Goal: Task Accomplishment & Management: Manage account settings

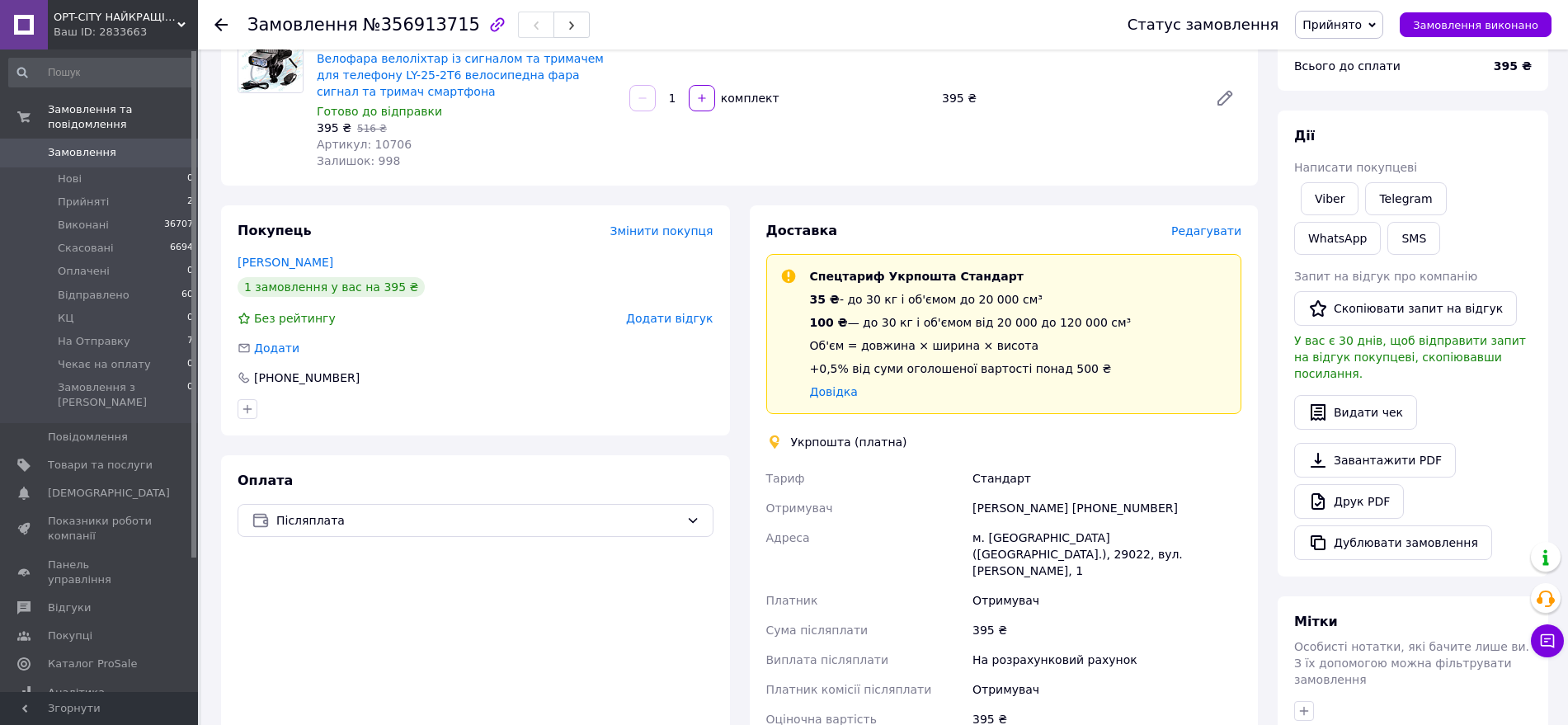
scroll to position [206, 0]
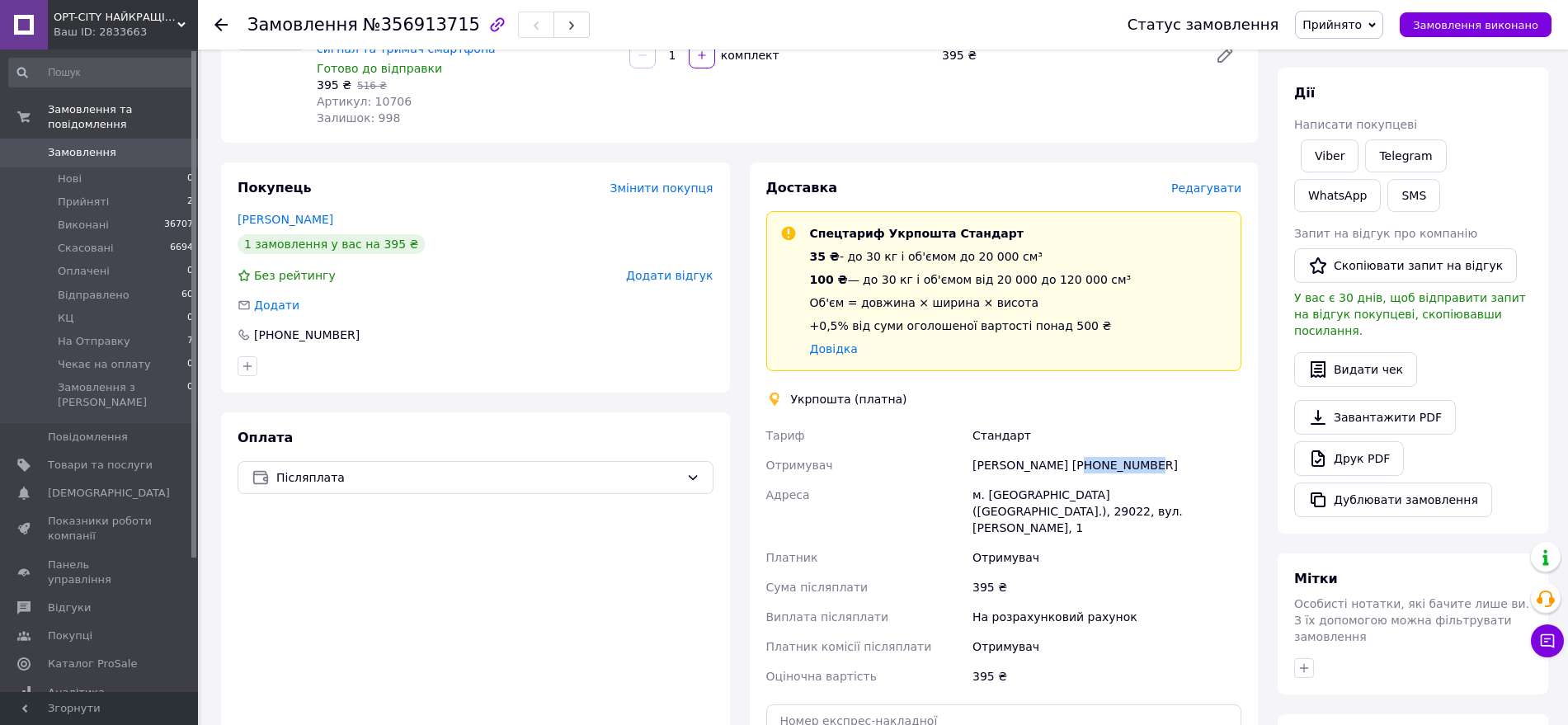
drag, startPoint x: 1144, startPoint y: 457, endPoint x: 1070, endPoint y: 461, distance: 74.1
click at [1070, 461] on div "Артем Ференс +380981764472" at bounding box center [1106, 464] width 275 height 29
copy div "0981764472"
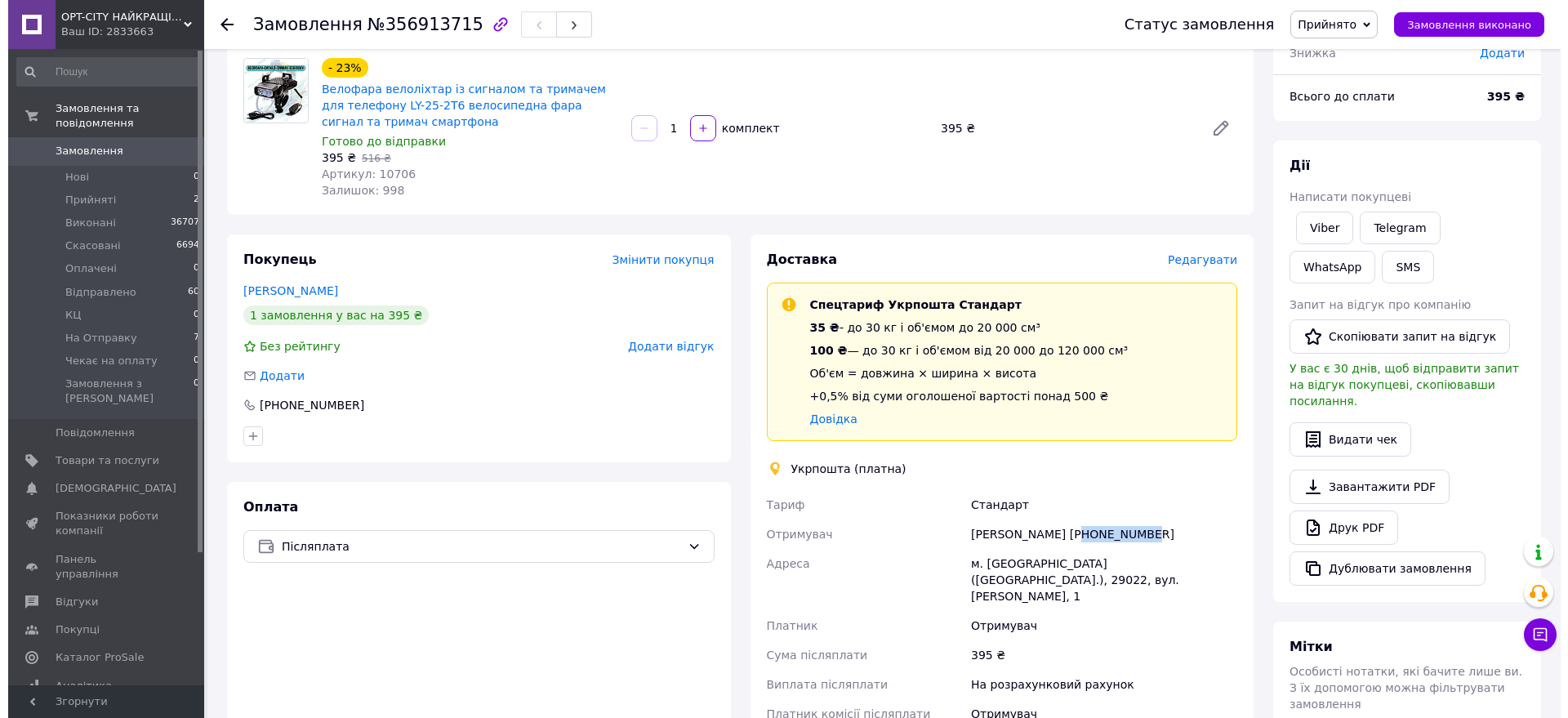
scroll to position [0, 0]
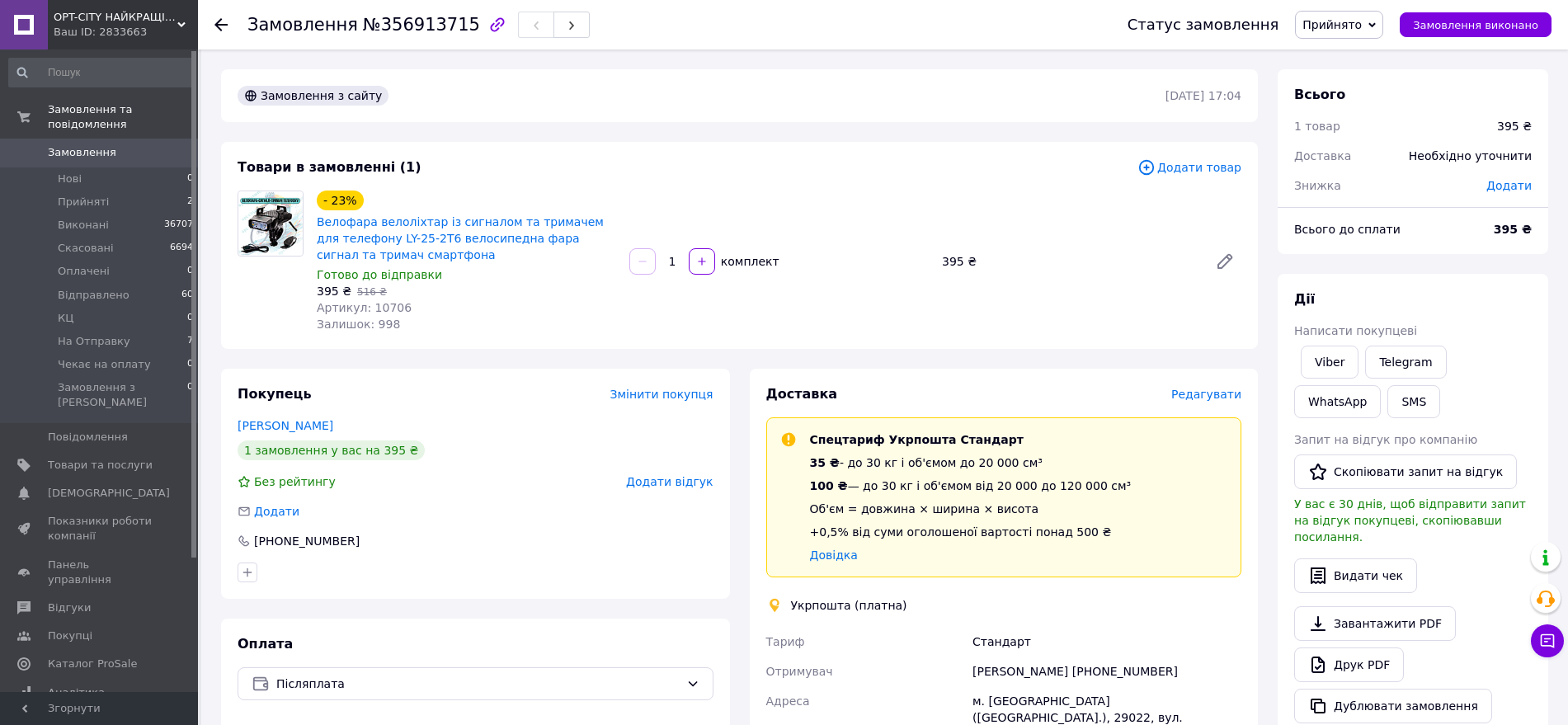
click at [1205, 390] on span "Редагувати" at bounding box center [1207, 394] width 70 height 13
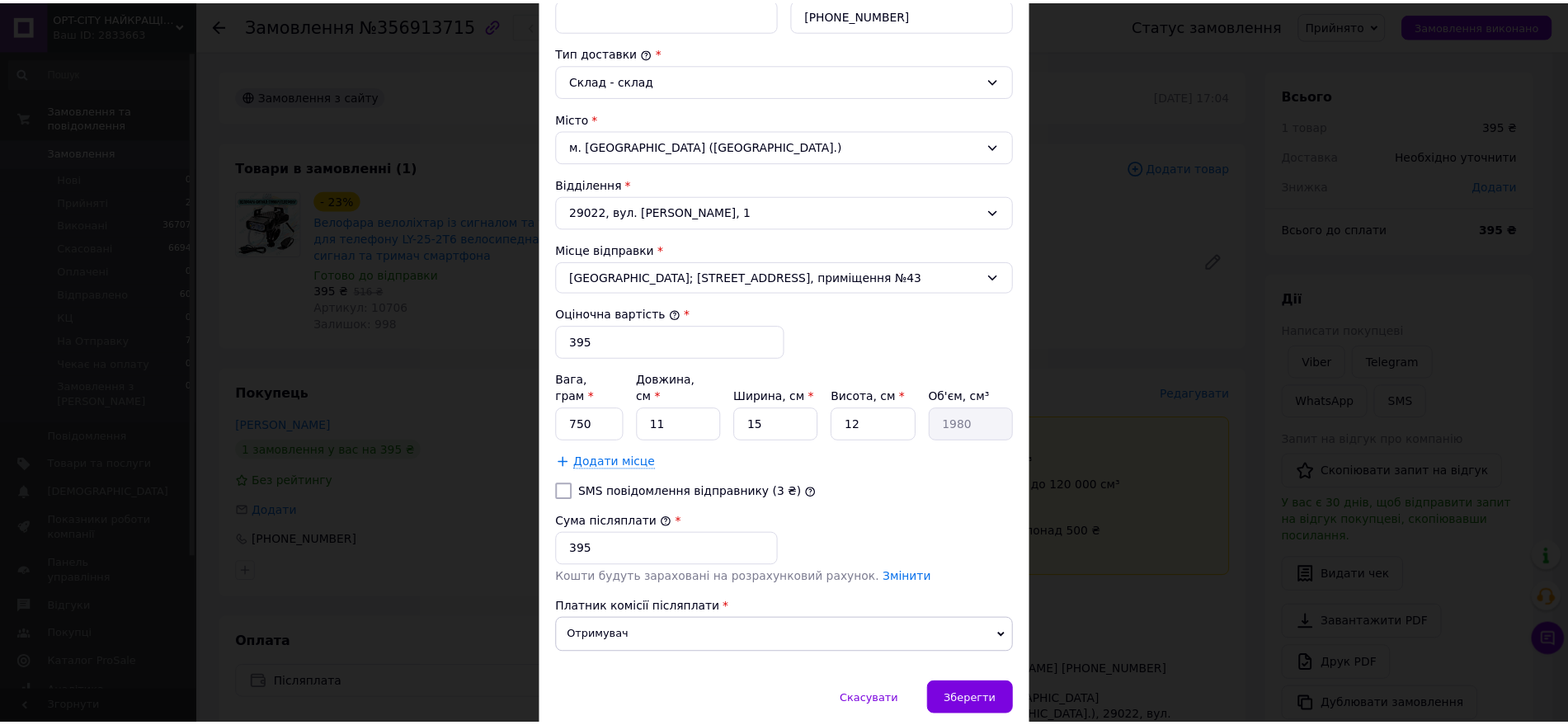
scroll to position [412, 0]
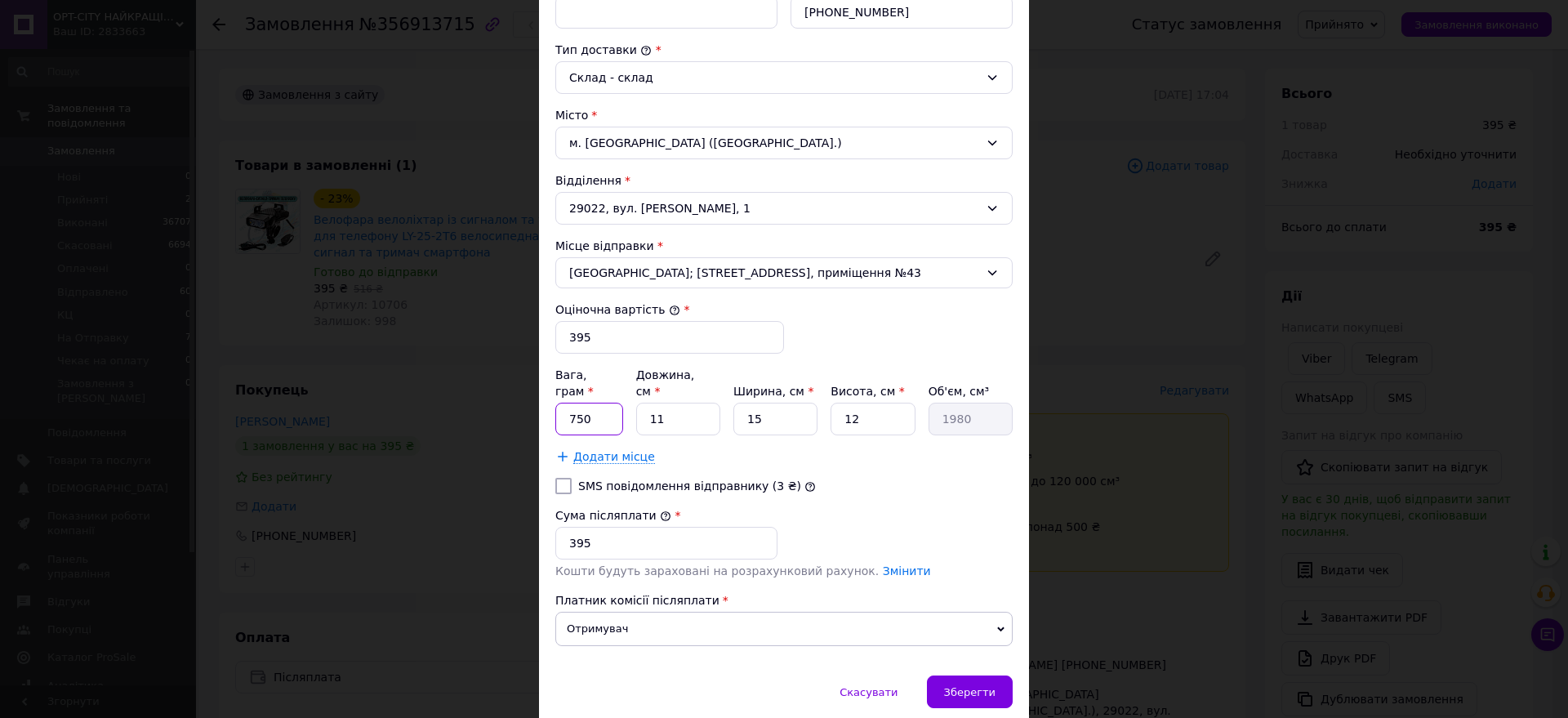
drag, startPoint x: 603, startPoint y: 405, endPoint x: 561, endPoint y: 405, distance: 42.0
click at [561, 405] on input "750" at bounding box center [589, 418] width 67 height 33
click at [467, 381] on div "× Редагування доставки Спосіб доставки Укрпошта (платна) Тариф * Стандарт Платн…" at bounding box center [784, 359] width 1568 height 718
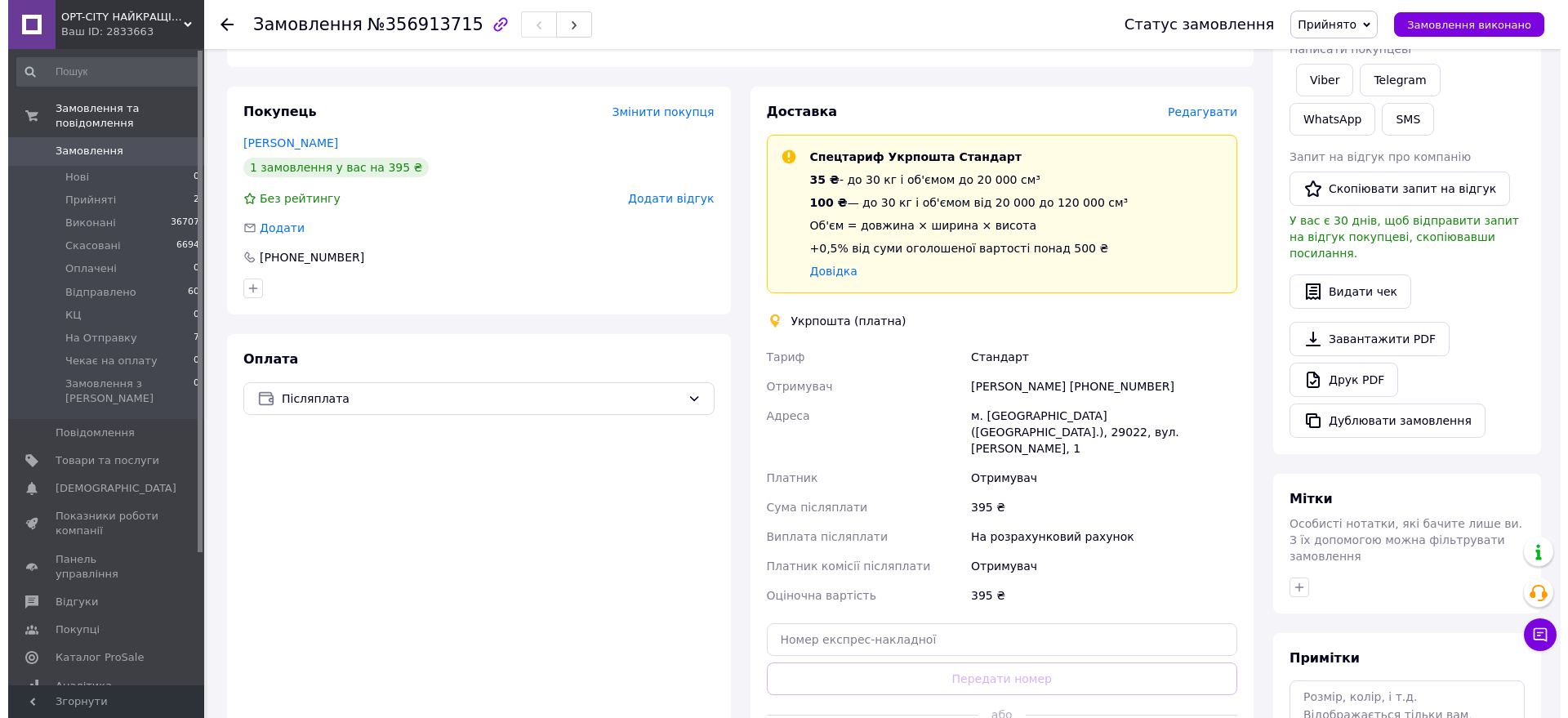
scroll to position [102, 0]
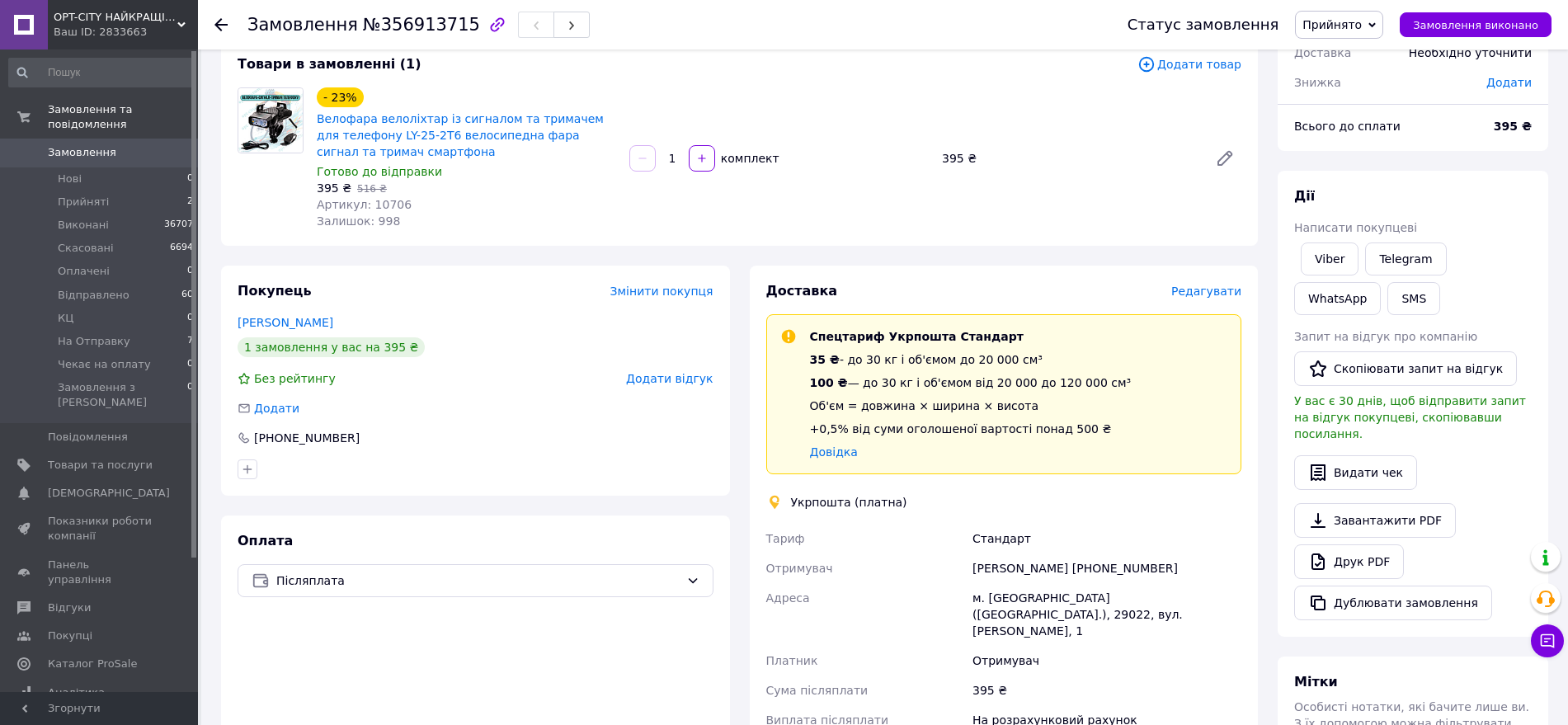
click at [1218, 287] on span "Редагувати" at bounding box center [1207, 291] width 70 height 13
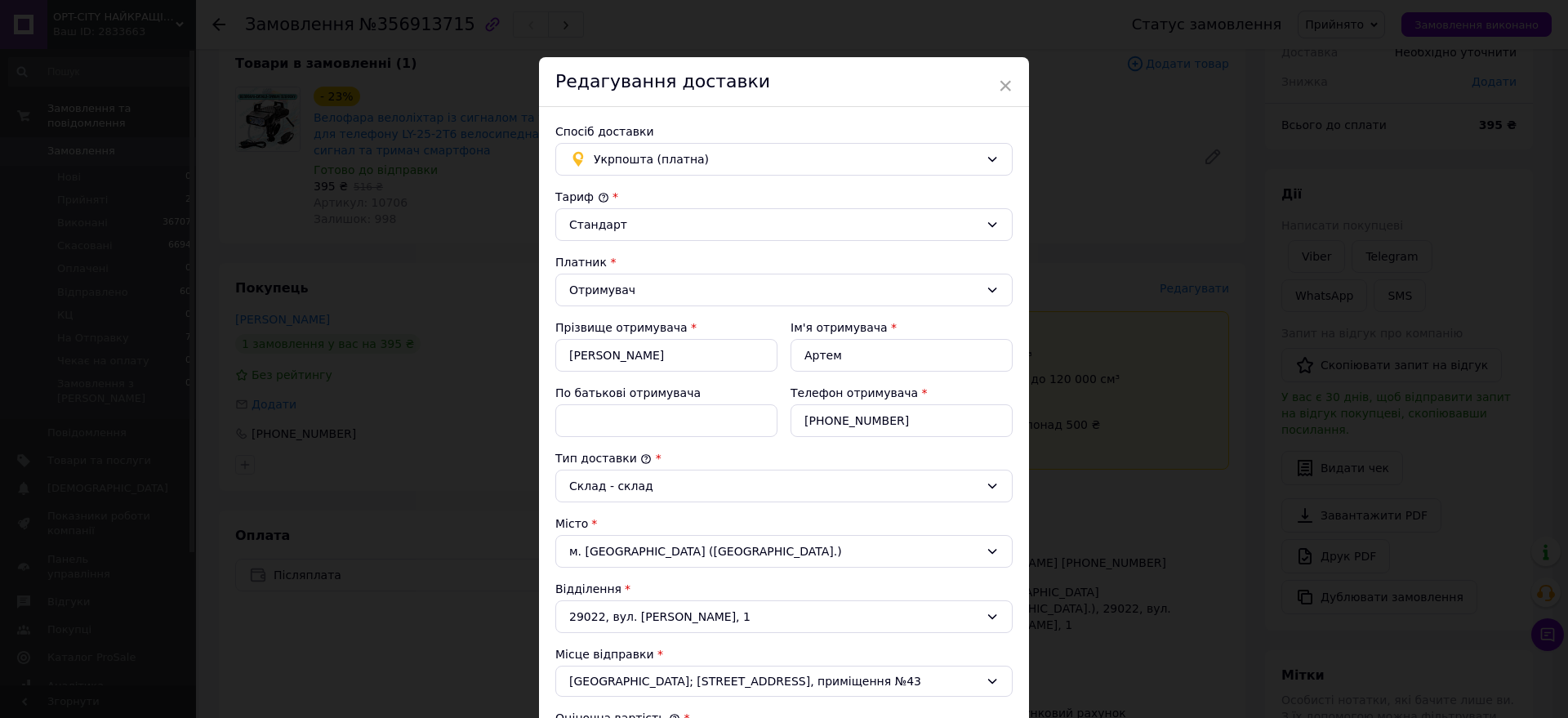
scroll to position [204, 0]
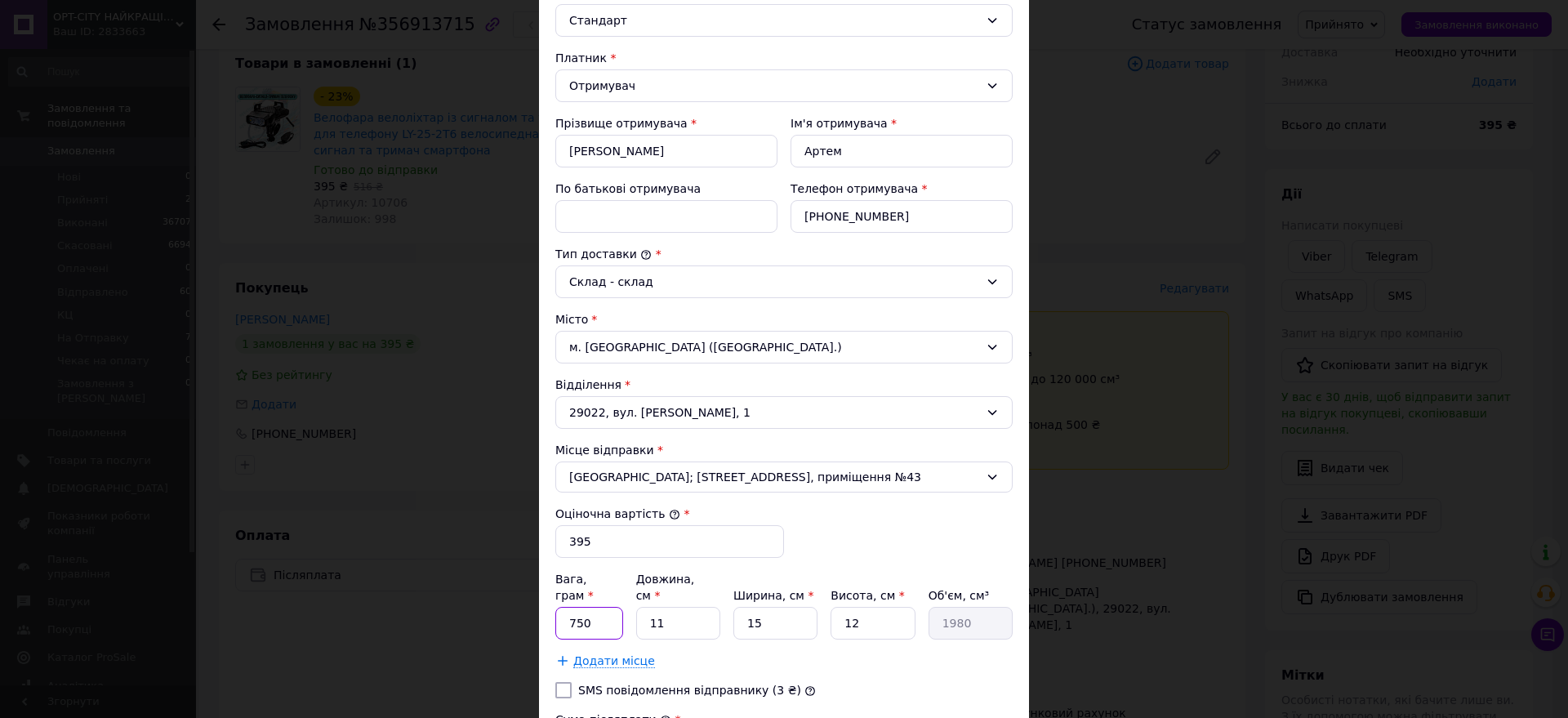
drag, startPoint x: 600, startPoint y: 604, endPoint x: 565, endPoint y: 604, distance: 35.0
click at [565, 607] on input "750" at bounding box center [589, 623] width 67 height 33
type input "100"
drag, startPoint x: 854, startPoint y: 601, endPoint x: 839, endPoint y: 606, distance: 15.8
click at [839, 607] on input "12" at bounding box center [872, 623] width 84 height 33
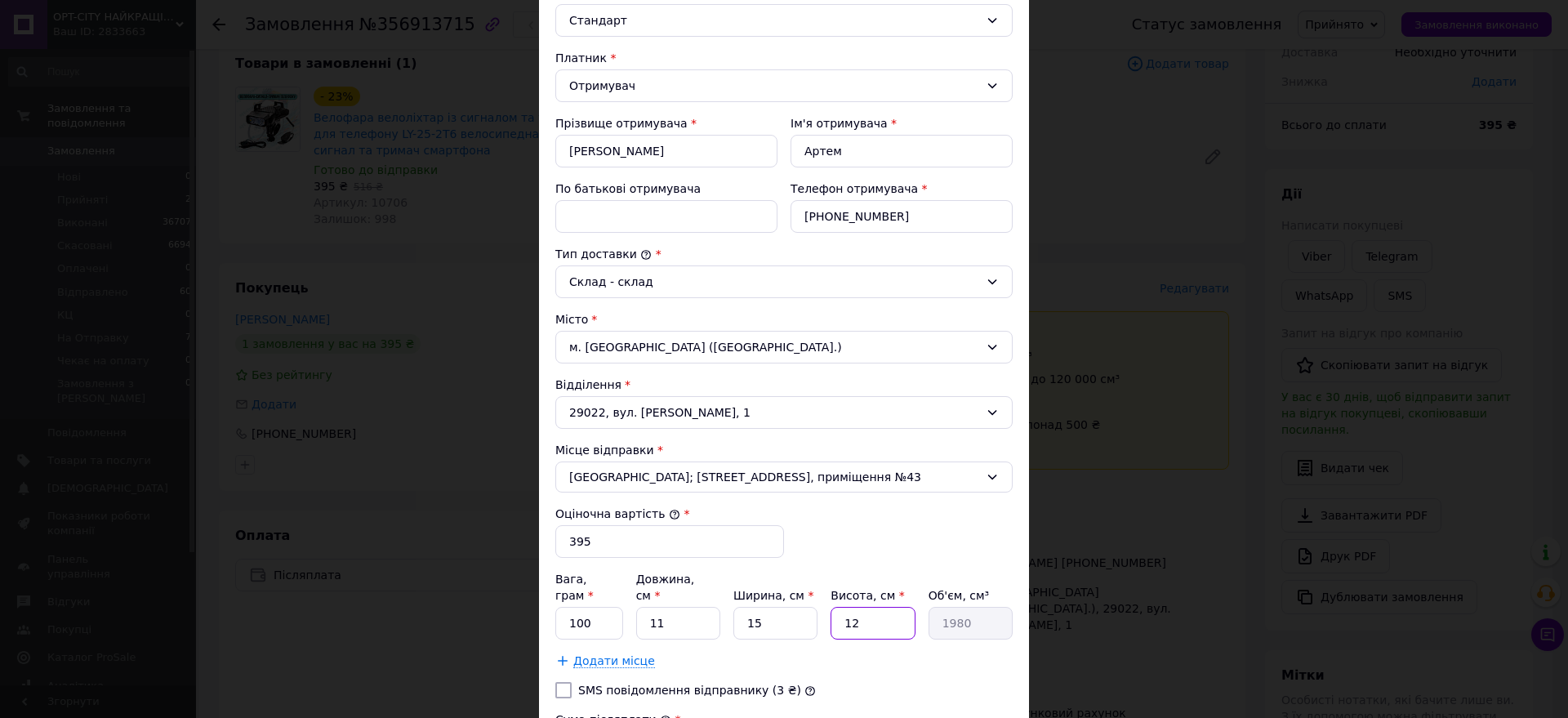
type input "5"
type input "825"
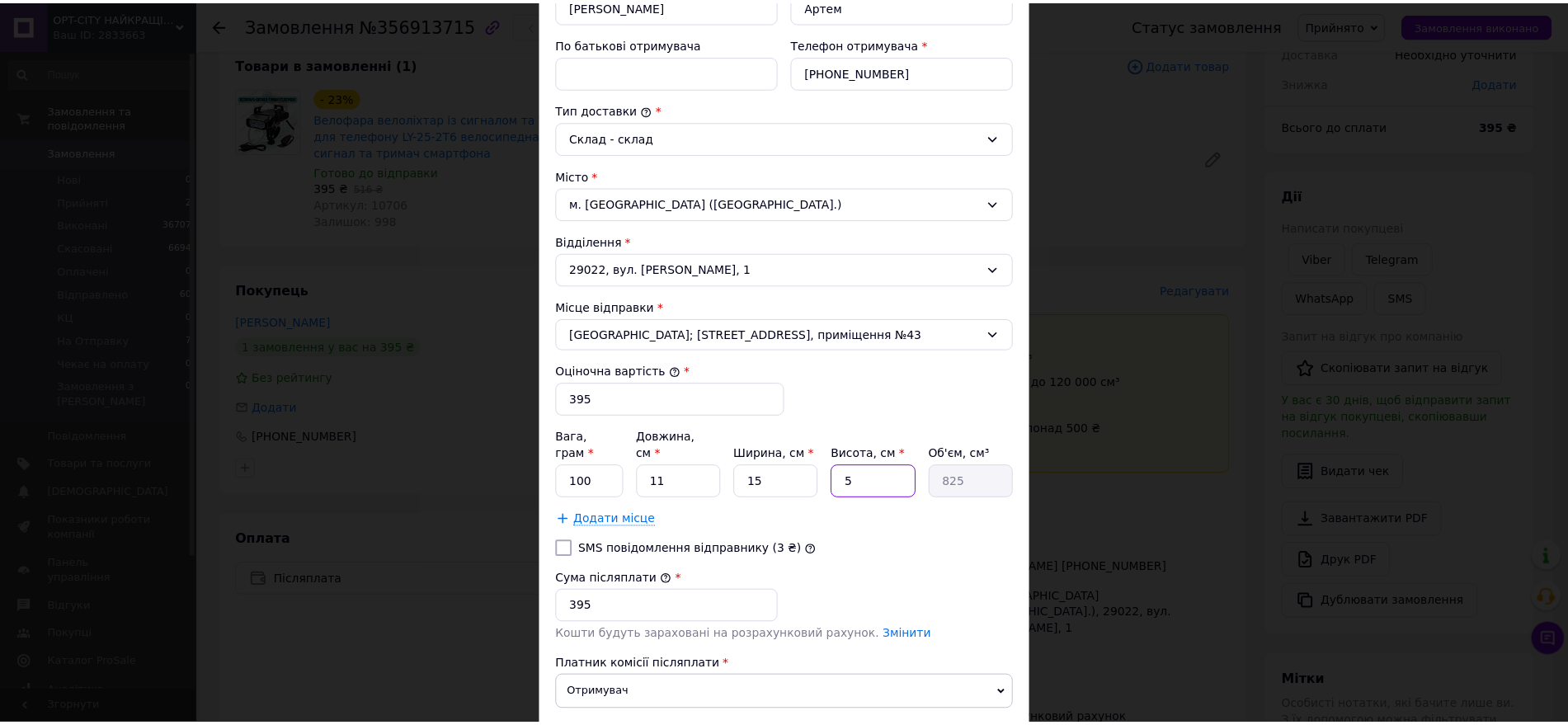
scroll to position [412, 0]
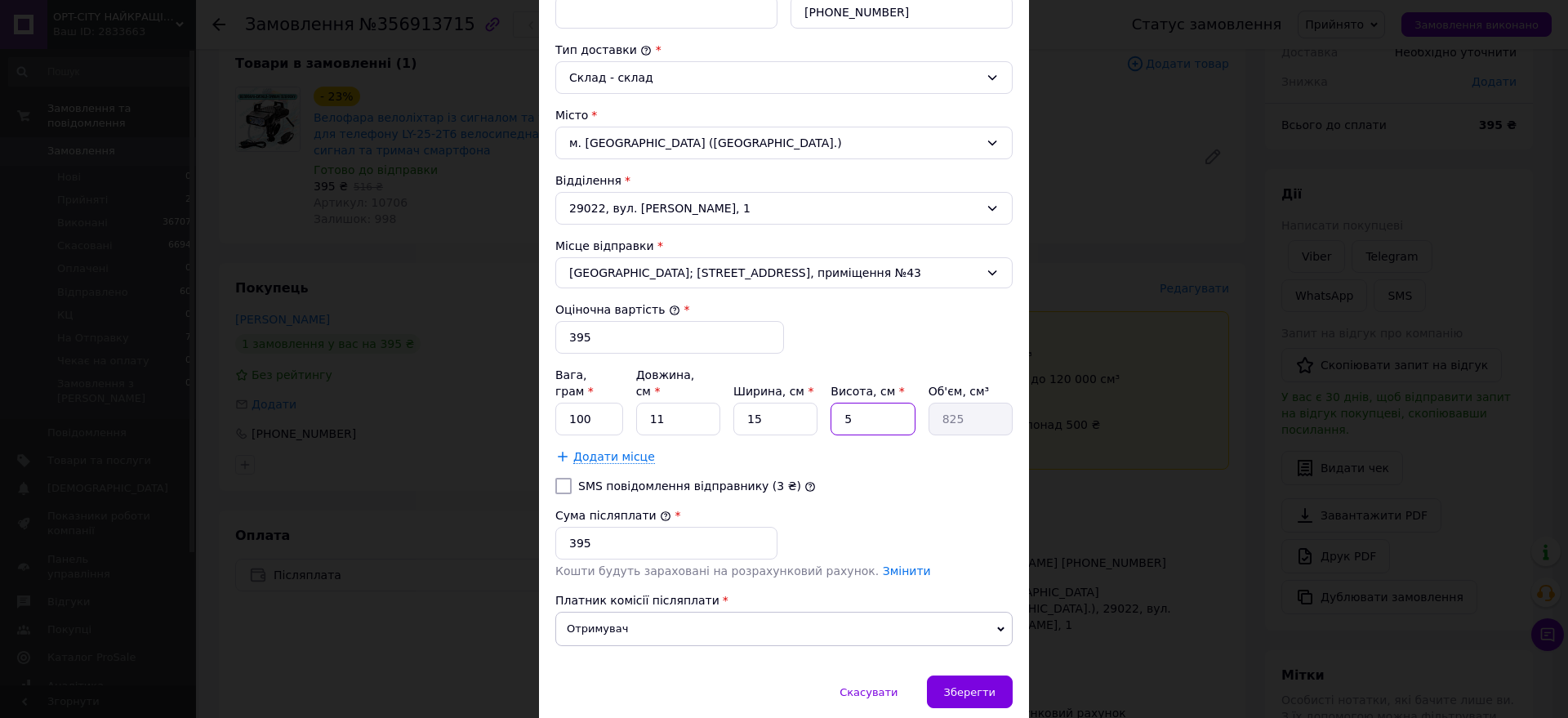
type input "5"
drag, startPoint x: 757, startPoint y: 406, endPoint x: 740, endPoint y: 407, distance: 17.0
click at [740, 407] on input "15" at bounding box center [775, 418] width 84 height 33
type input "1"
type input "55"
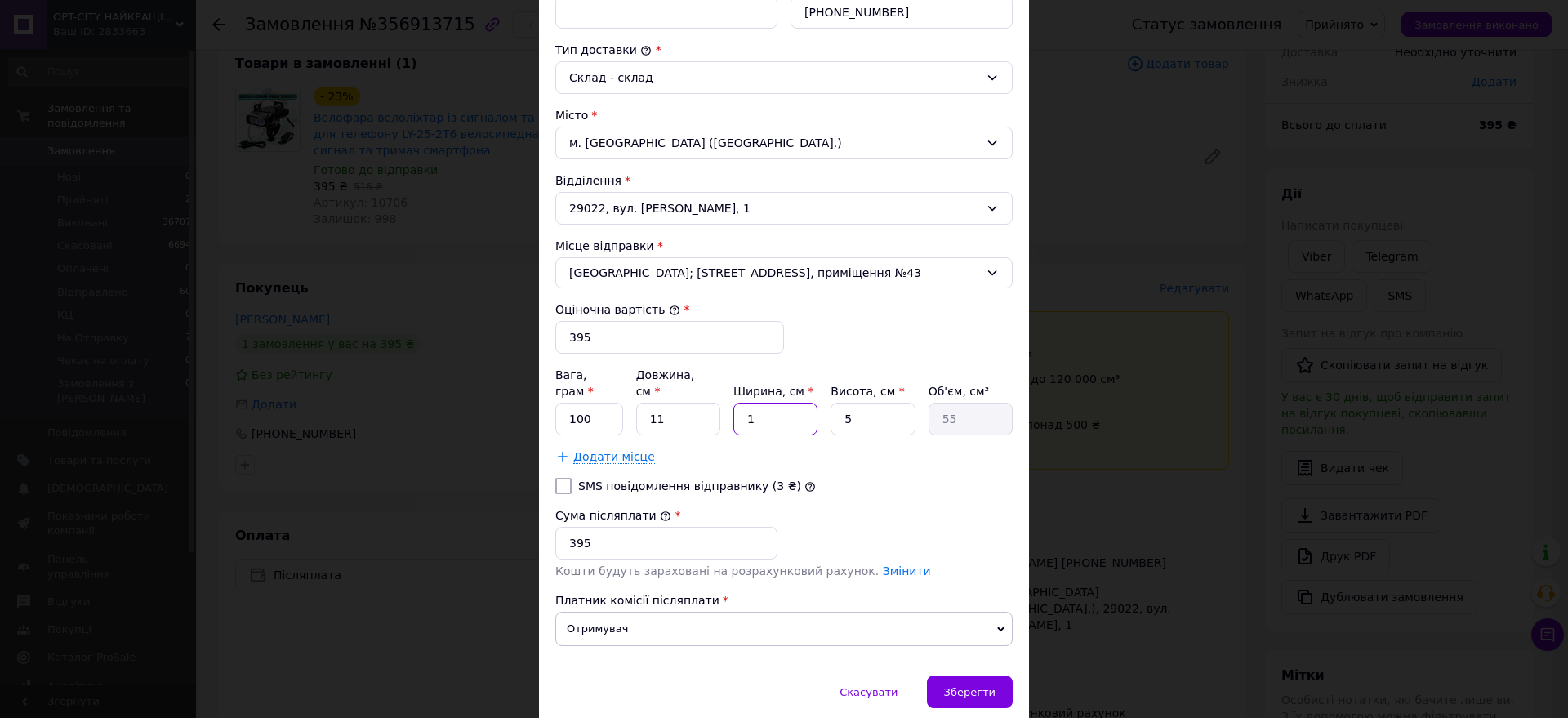
type input "10"
type input "550"
type input "10"
click at [963, 686] on span "Зберегти" at bounding box center [969, 692] width 51 height 12
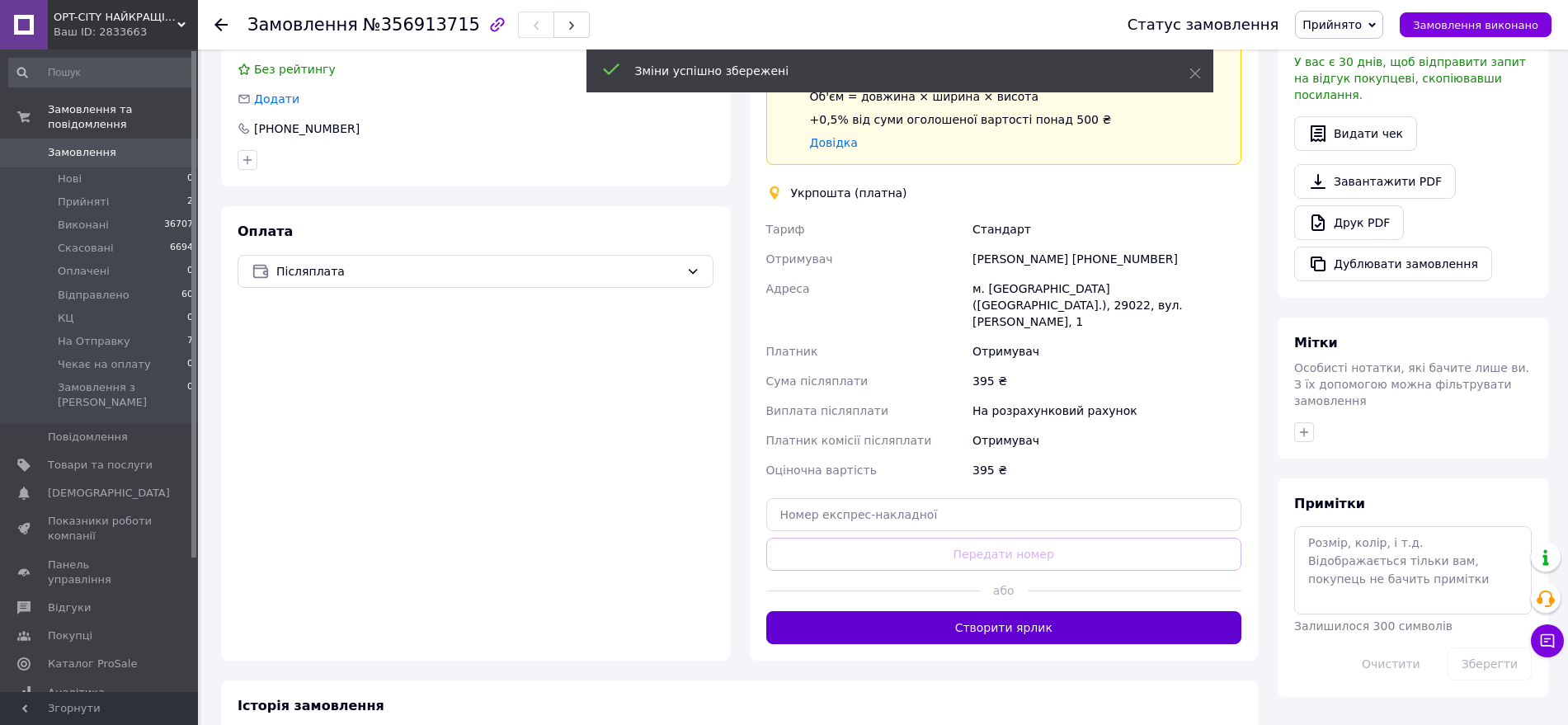
click at [1015, 611] on button "Створити ярлик" at bounding box center [1003, 627] width 476 height 33
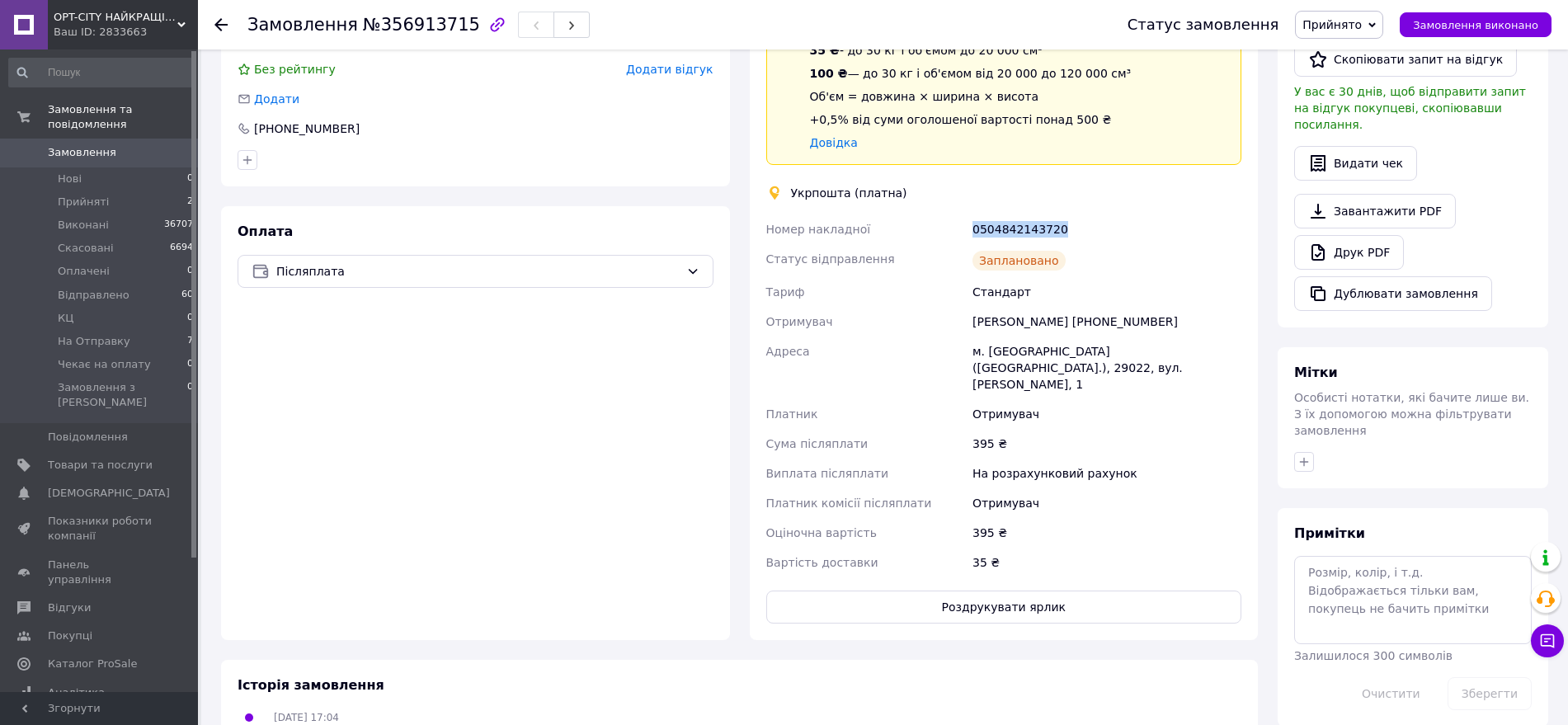
drag, startPoint x: 1095, startPoint y: 240, endPoint x: 973, endPoint y: 240, distance: 122.0
click at [973, 240] on div "0504842143720" at bounding box center [1106, 229] width 275 height 29
copy div "0504842143720"
click at [1340, 26] on span "Прийнято" at bounding box center [1332, 25] width 60 height 13
click at [1343, 174] on li "На Отправку" at bounding box center [1350, 181] width 110 height 25
